Goal: Task Accomplishment & Management: Complete application form

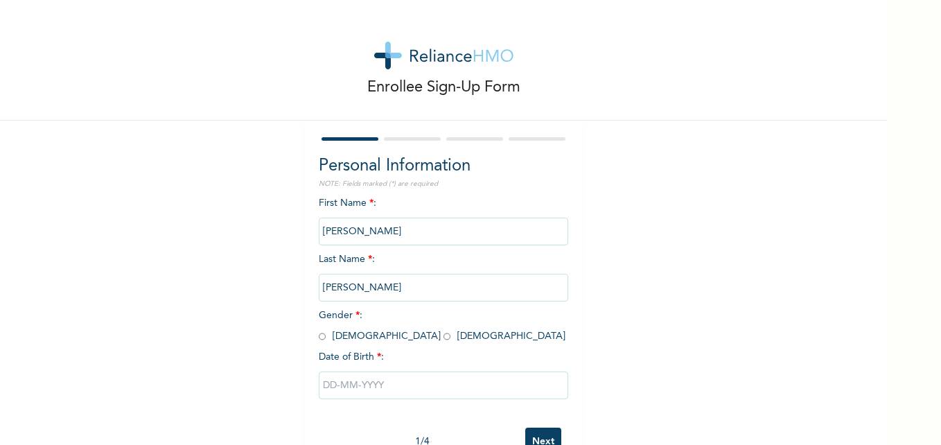
click at [444, 336] on input "radio" at bounding box center [447, 336] width 7 height 13
radio input "true"
click at [356, 373] on div at bounding box center [444, 386] width 250 height 42
click at [356, 373] on input "text" at bounding box center [444, 386] width 250 height 28
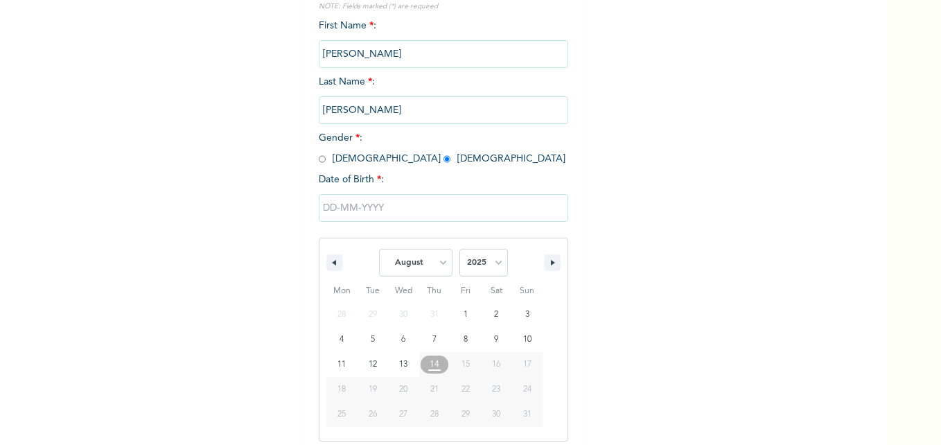
scroll to position [185, 0]
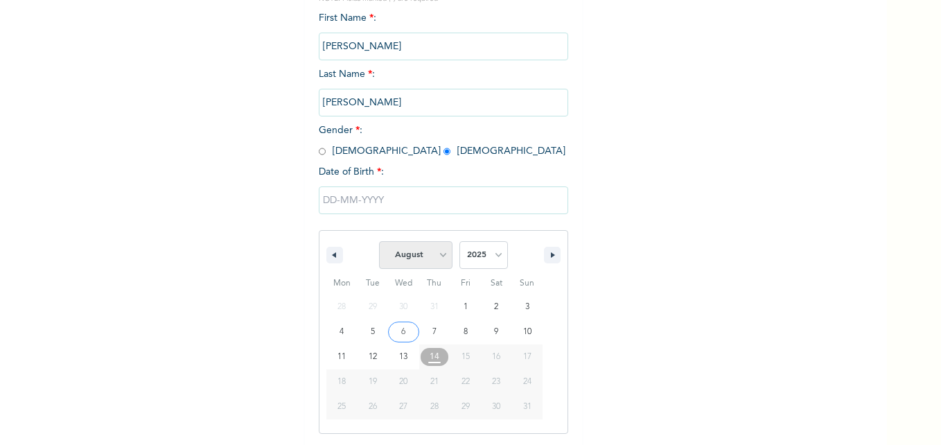
click at [435, 261] on select "January February March April May June July August September October November De…" at bounding box center [415, 255] width 73 height 28
select select "0"
click at [379, 242] on select "January February March April May June July August September October November De…" at bounding box center [415, 255] width 73 height 28
click at [497, 252] on select "2025 2024 2023 2022 2021 2020 2019 2018 2017 2016 2015 2014 2013 2012 2011 2010…" at bounding box center [484, 255] width 49 height 28
select select "1996"
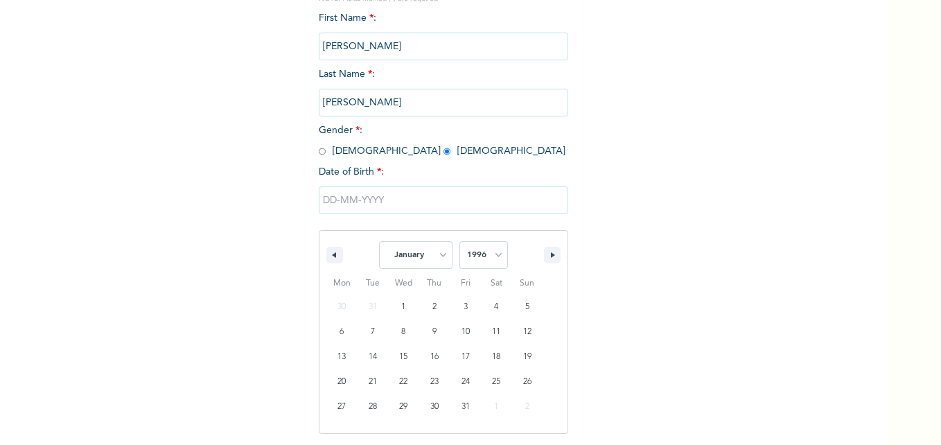
click at [460, 242] on select "2025 2024 2023 2022 2021 2020 2019 2018 2017 2016 2015 2014 2013 2012 2011 2010…" at bounding box center [484, 255] width 49 height 28
type input "[DATE]"
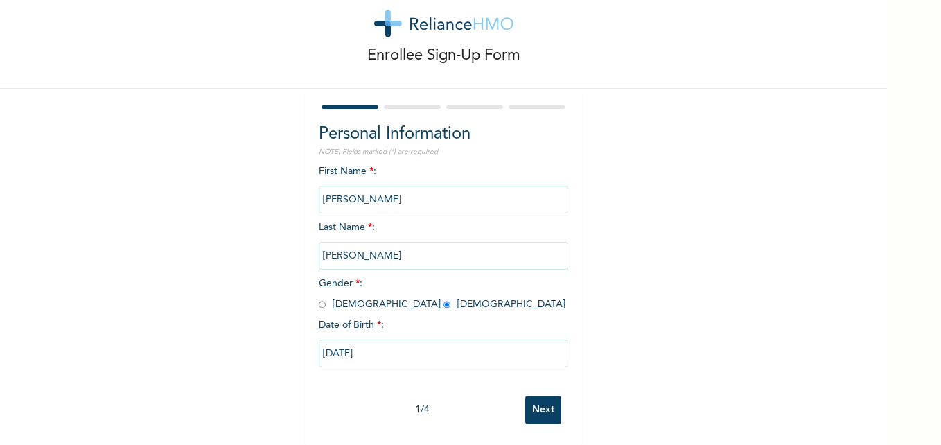
scroll to position [42, 0]
click at [539, 396] on input "Next" at bounding box center [543, 410] width 36 height 28
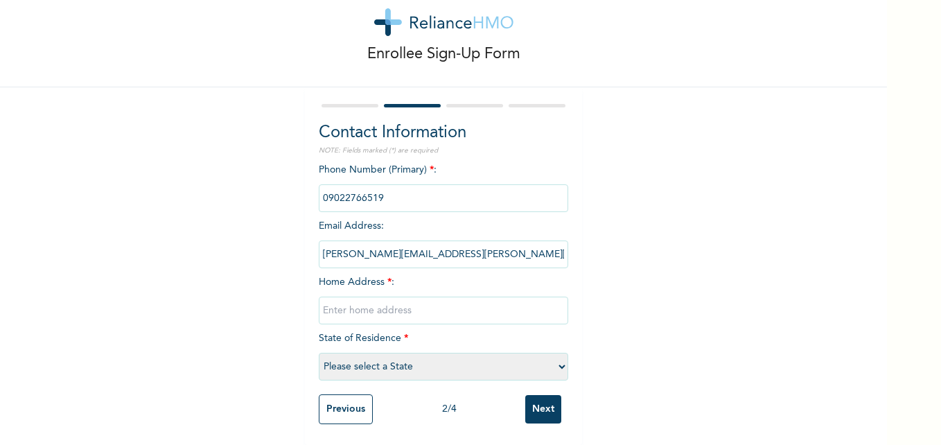
click at [378, 299] on input "text" at bounding box center [444, 311] width 250 height 28
type input "[STREET_ADDRESS]"
click at [399, 353] on select "Please select a State [PERSON_NAME] (FCT) [PERSON_NAME] Ibom [GEOGRAPHIC_DATA] …" at bounding box center [444, 367] width 250 height 28
select select "25"
click at [319, 353] on select "Please select a State [PERSON_NAME] (FCT) [PERSON_NAME] Ibom [GEOGRAPHIC_DATA] …" at bounding box center [444, 367] width 250 height 28
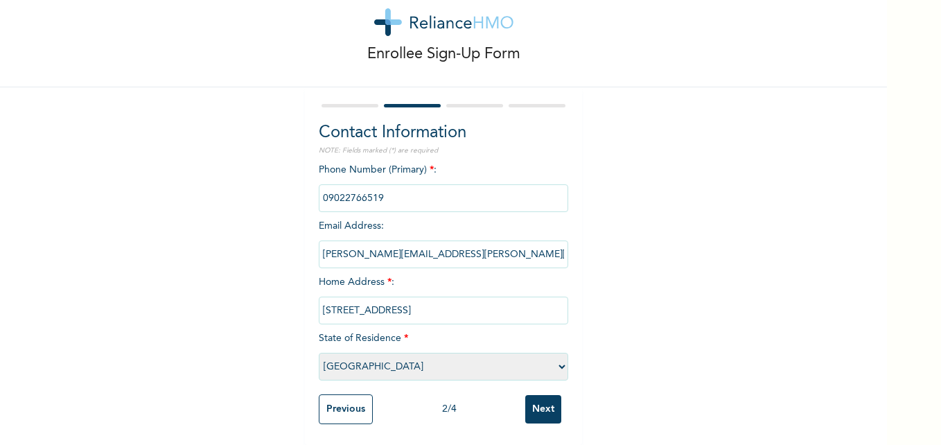
click at [530, 395] on input "Next" at bounding box center [543, 409] width 36 height 28
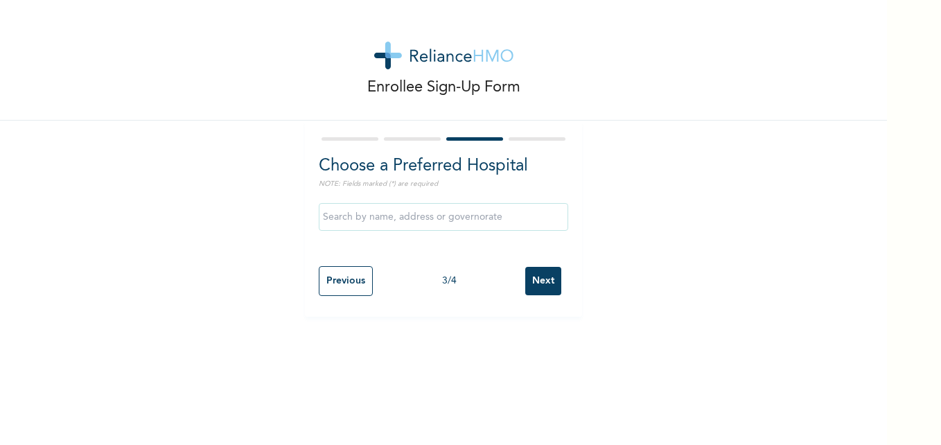
click at [440, 218] on input "text" at bounding box center [444, 217] width 250 height 28
click at [655, 184] on div "Enrollee Sign-Up Form Choose a Preferred Hospital NOTE: Fields marked (*) are r…" at bounding box center [443, 158] width 887 height 317
click at [421, 218] on input "text" at bounding box center [444, 217] width 250 height 28
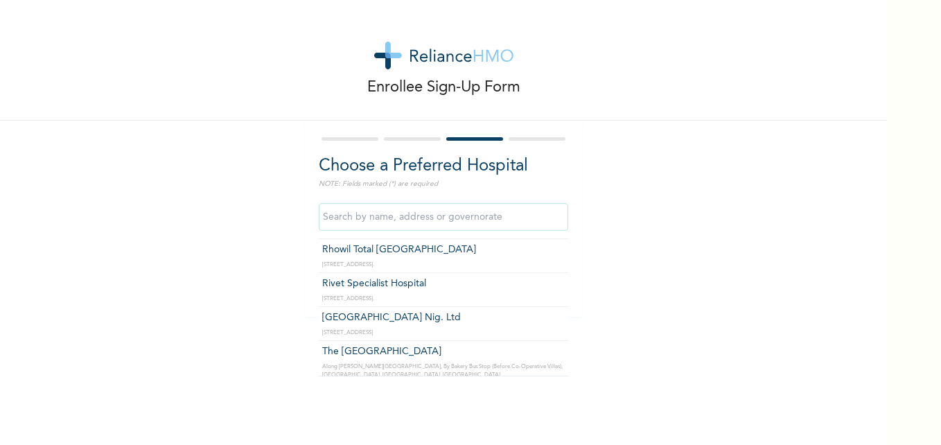
scroll to position [1359, 0]
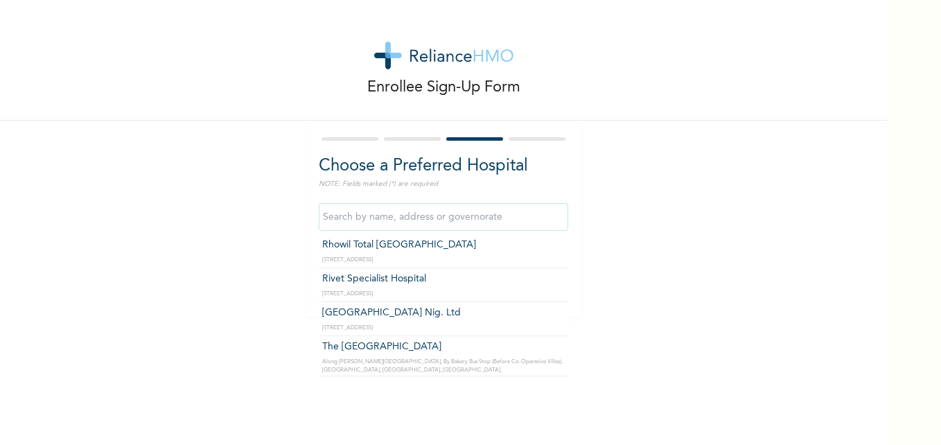
type input "[GEOGRAPHIC_DATA] Nig. Ltd"
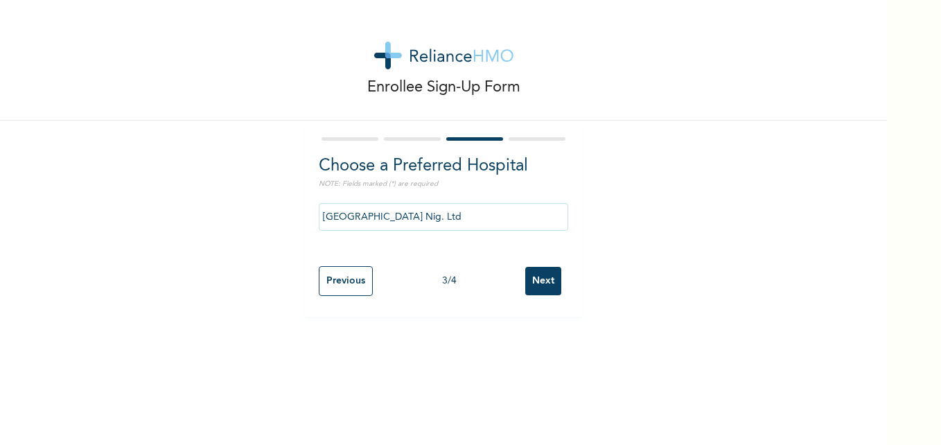
click at [535, 275] on input "Next" at bounding box center [543, 281] width 36 height 28
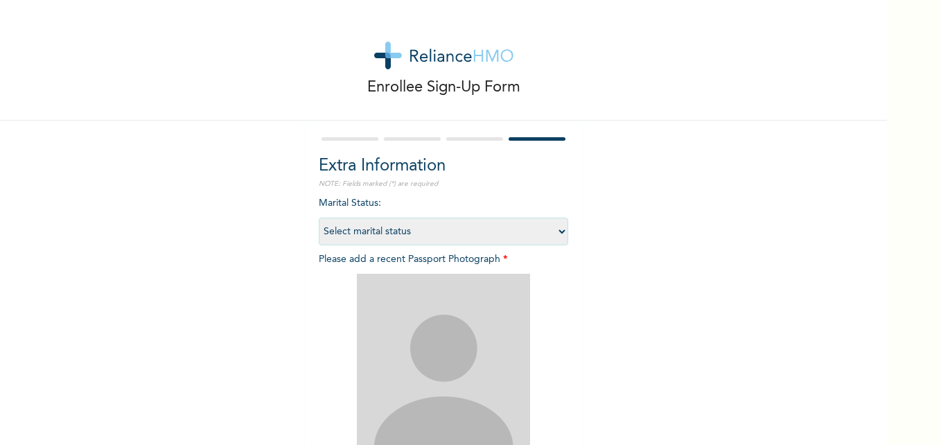
click at [450, 227] on select "Select marital status [DEMOGRAPHIC_DATA] Married [DEMOGRAPHIC_DATA] Widow/[DEMO…" at bounding box center [444, 232] width 250 height 28
select select "1"
click at [319, 218] on select "Select marital status [DEMOGRAPHIC_DATA] Married [DEMOGRAPHIC_DATA] Widow/[DEMO…" at bounding box center [444, 232] width 250 height 28
click at [426, 308] on img at bounding box center [443, 360] width 173 height 173
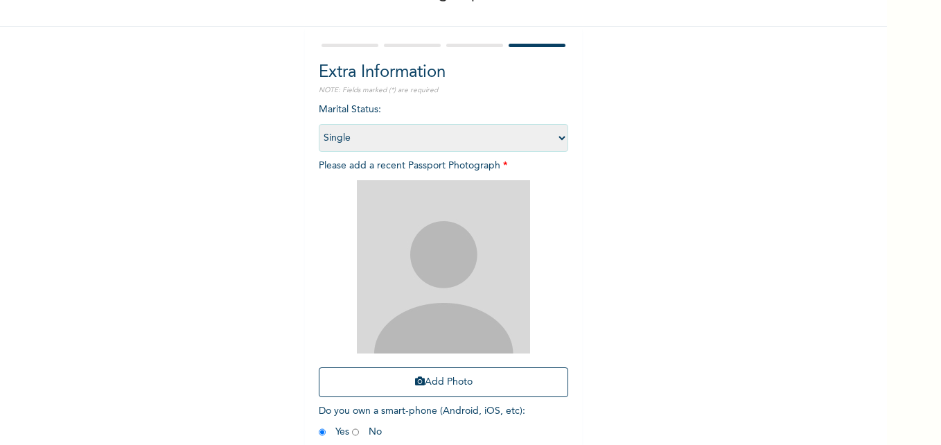
scroll to position [162, 0]
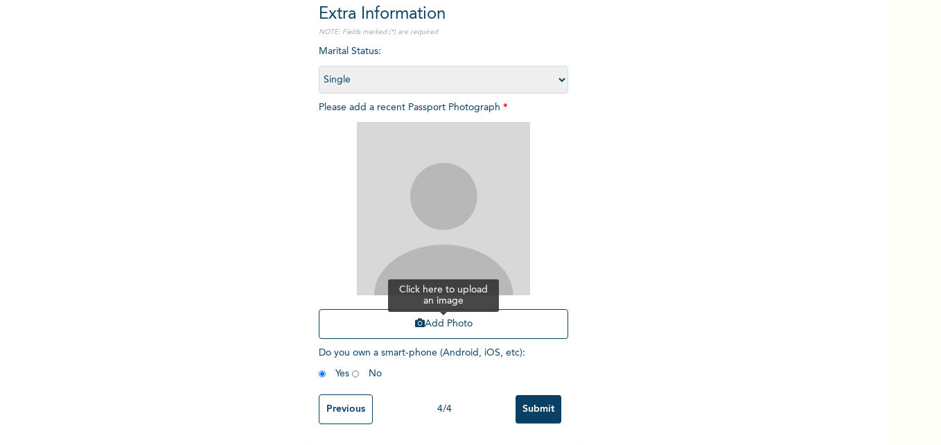
click at [420, 313] on button "Add Photo" at bounding box center [444, 324] width 250 height 30
click at [465, 158] on img at bounding box center [443, 208] width 173 height 173
drag, startPoint x: 444, startPoint y: 174, endPoint x: 406, endPoint y: 197, distance: 45.1
click at [406, 197] on img at bounding box center [443, 208] width 173 height 173
drag, startPoint x: 419, startPoint y: 311, endPoint x: 387, endPoint y: 308, distance: 32.0
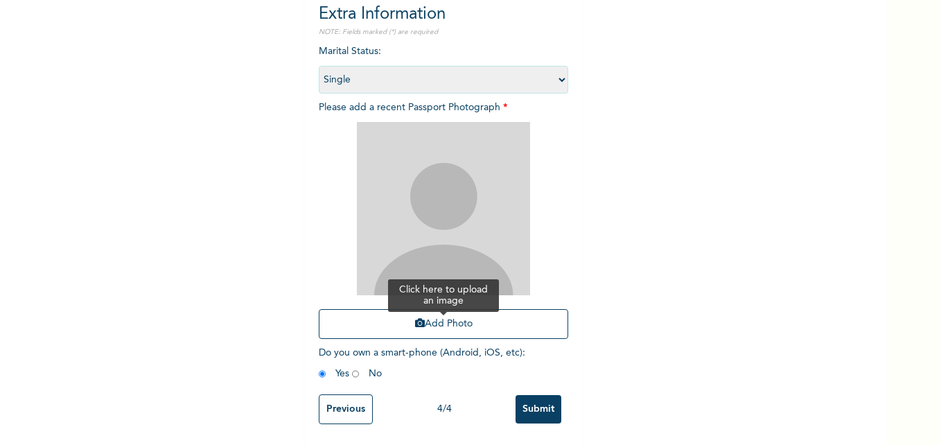
click at [387, 309] on button "Add Photo" at bounding box center [444, 324] width 250 height 30
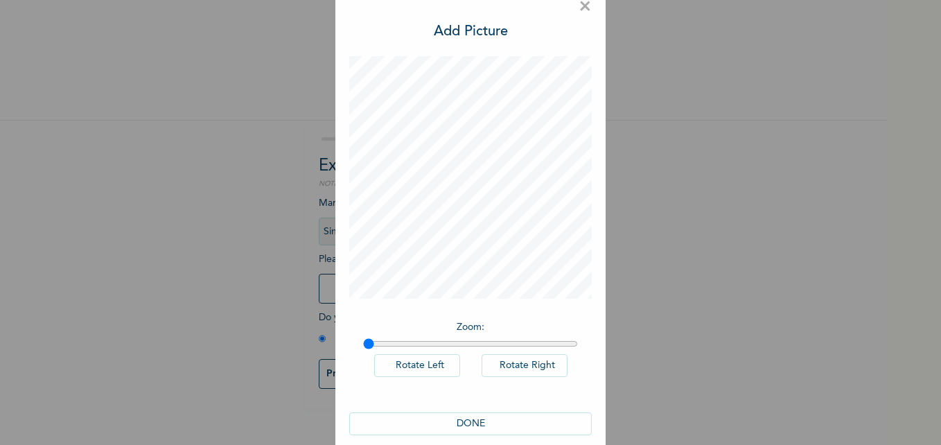
scroll to position [39, 0]
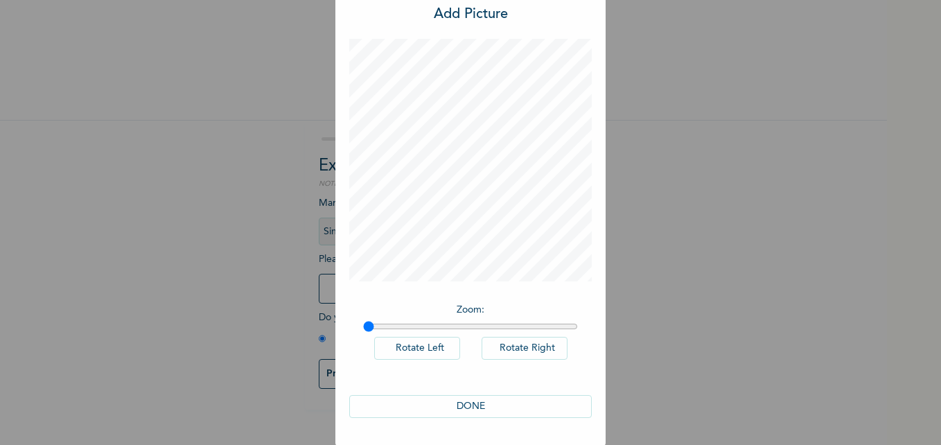
click at [453, 404] on button "DONE" at bounding box center [470, 406] width 243 height 23
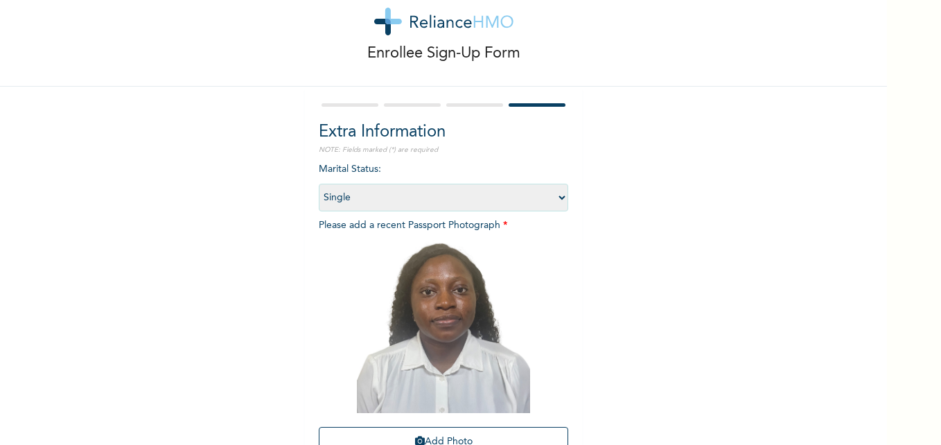
scroll to position [162, 0]
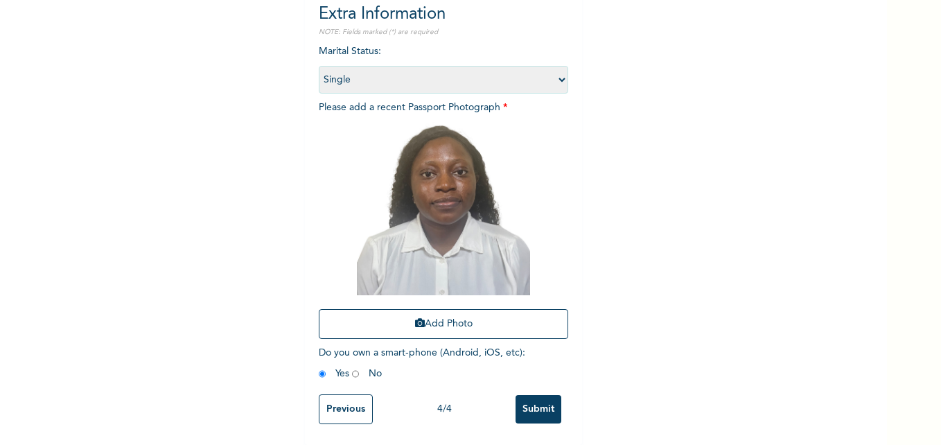
click at [538, 402] on input "Submit" at bounding box center [539, 409] width 46 height 28
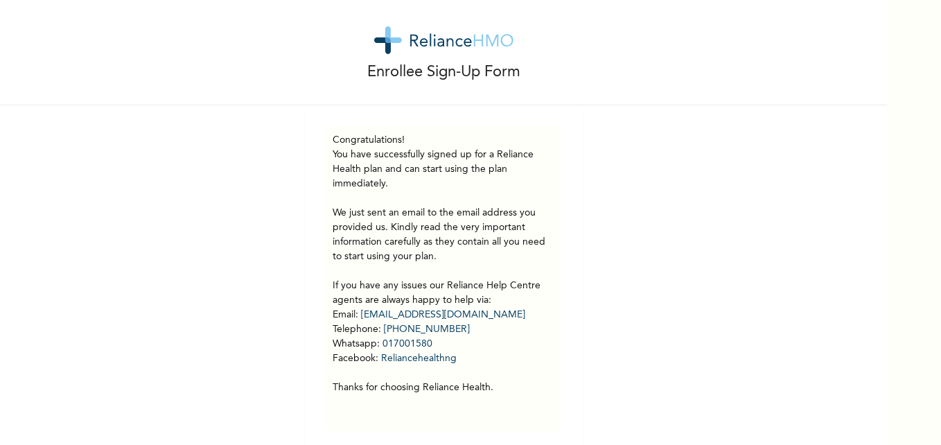
scroll to position [33, 0]
